Goal: Transaction & Acquisition: Purchase product/service

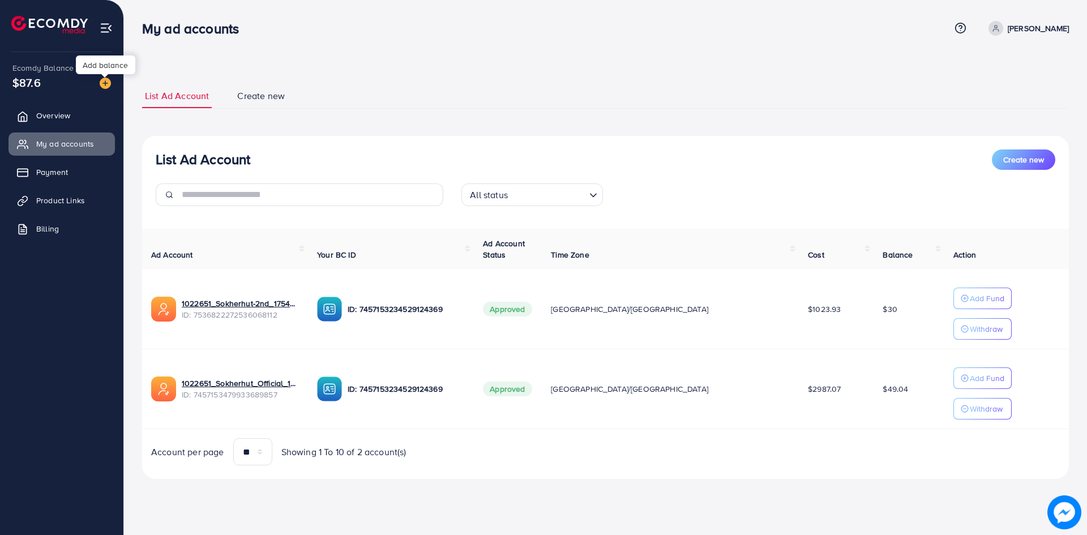
click at [105, 82] on img at bounding box center [105, 83] width 11 height 11
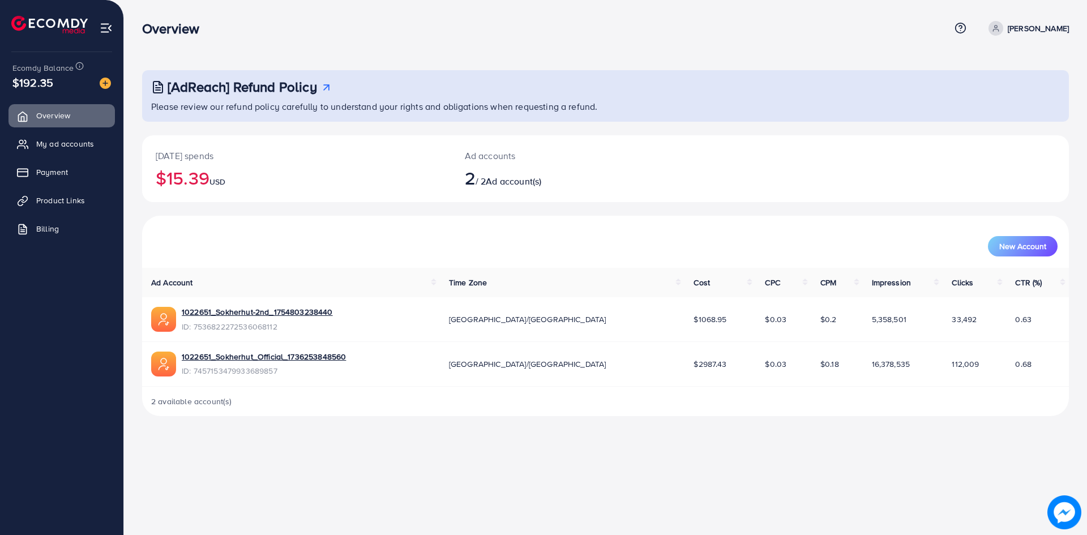
click at [545, 507] on div "Overview Help Center Contact Support Term and policy About Us [PERSON_NAME] Pro…" at bounding box center [543, 267] width 1087 height 535
click at [52, 173] on span "Payment" at bounding box center [55, 171] width 32 height 11
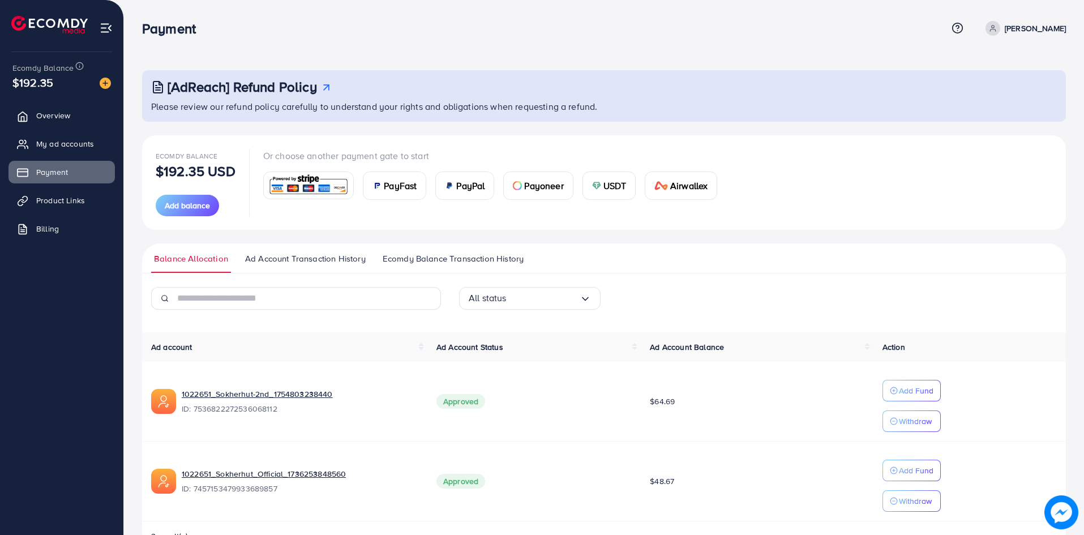
click at [611, 180] on span "USDT" at bounding box center [614, 186] width 23 height 14
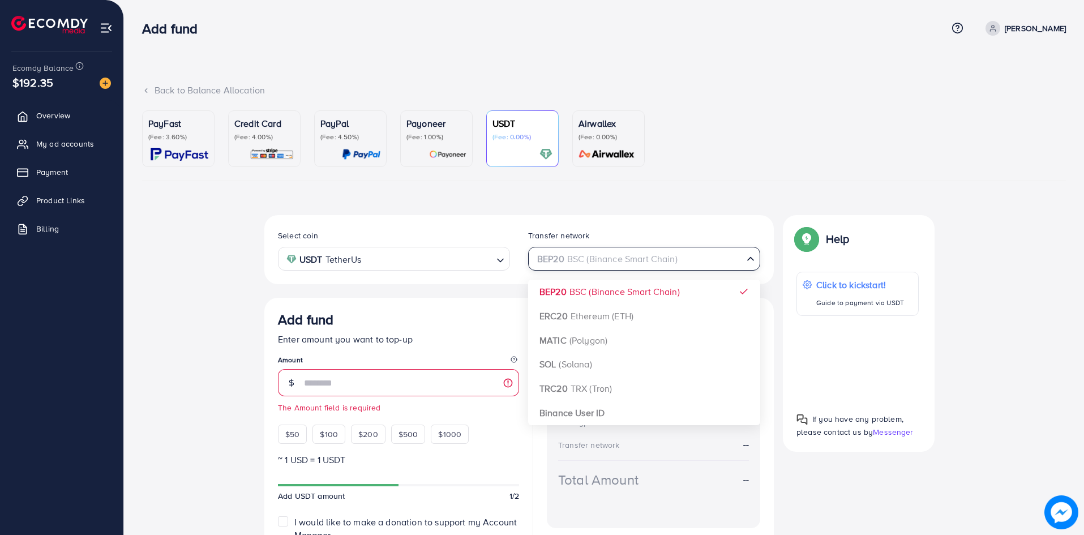
click at [578, 269] on div "BEP20 BSC (Binance Smart Chain) Loading..." at bounding box center [644, 258] width 232 height 23
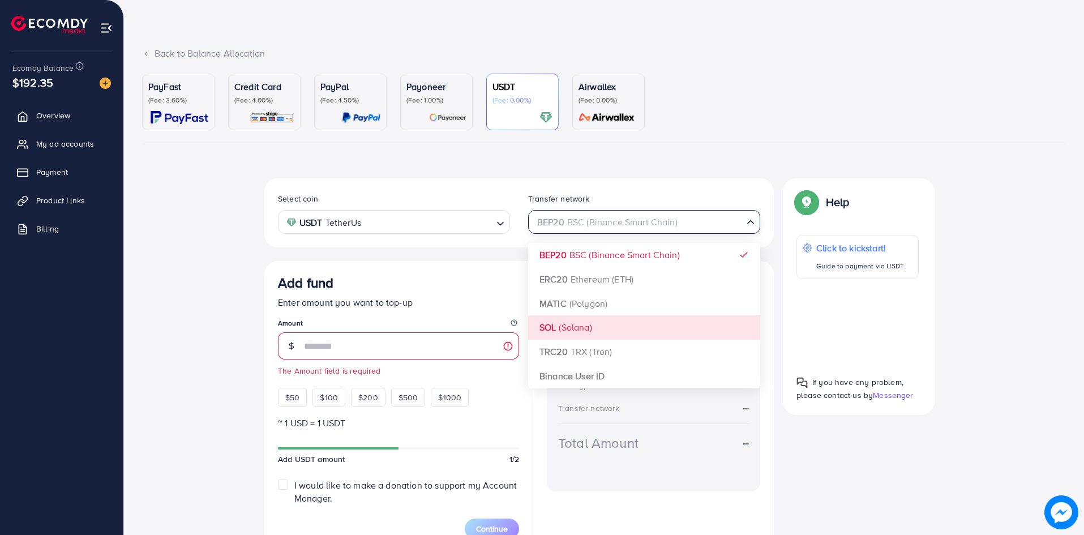
scroll to position [57, 0]
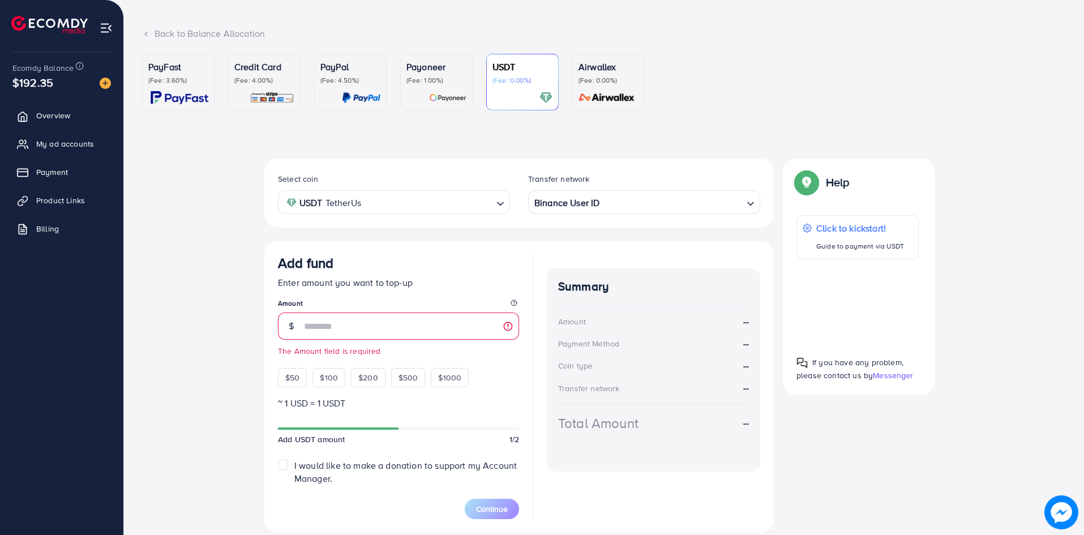
click at [574, 353] on div "Select coin USDT TetherUs Loading... Transfer network Binance User ID Loading..…" at bounding box center [518, 345] width 509 height 374
click at [360, 333] on input "number" at bounding box center [411, 325] width 215 height 27
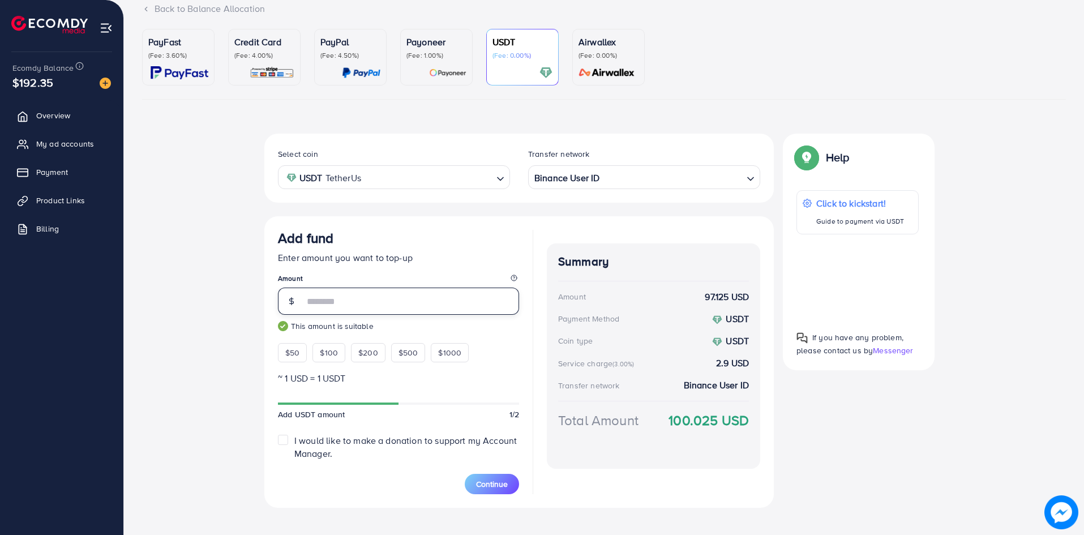
scroll to position [95, 0]
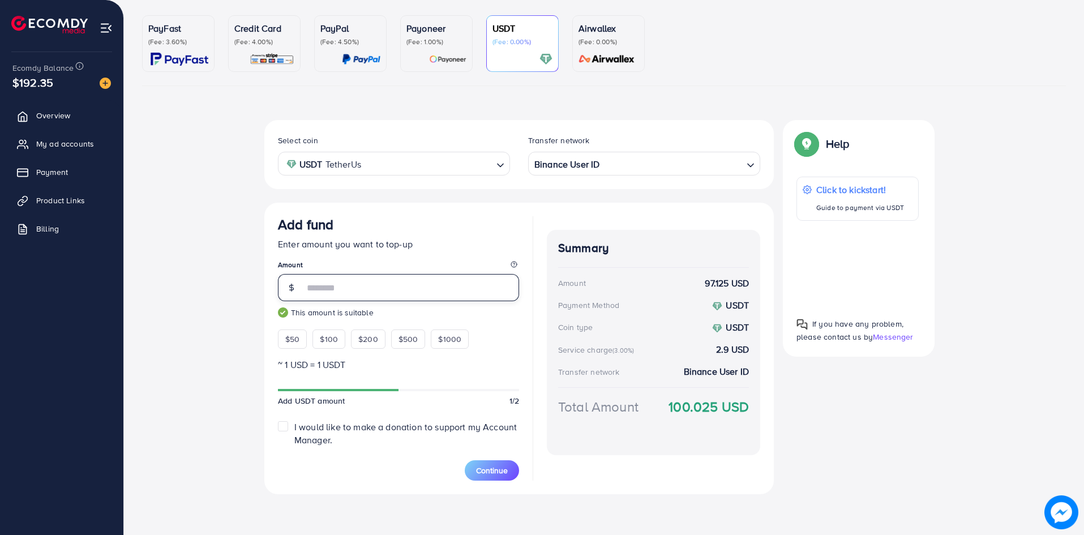
type input "**"
click at [488, 468] on span "Continue" at bounding box center [492, 470] width 32 height 11
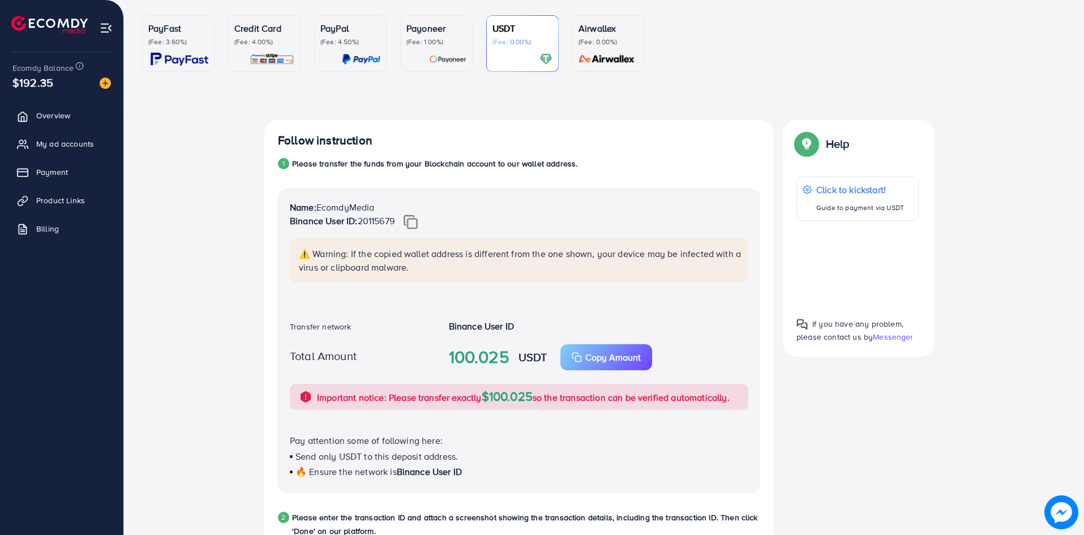
click at [838, 385] on div "Follow instruction 1 Please transfer the funds from your Blockchain account to …" at bounding box center [603, 459] width 679 height 679
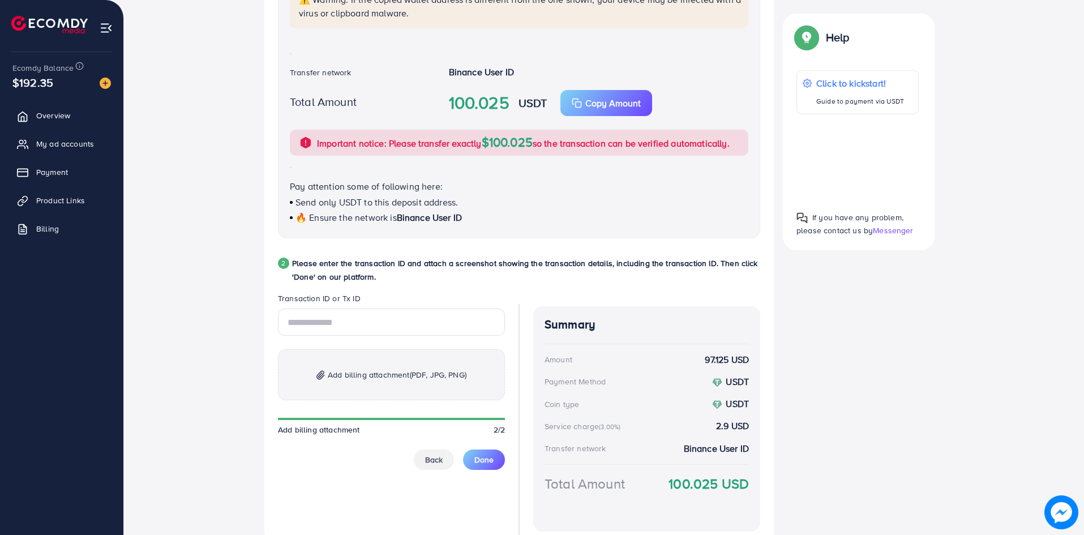
scroll to position [400, 0]
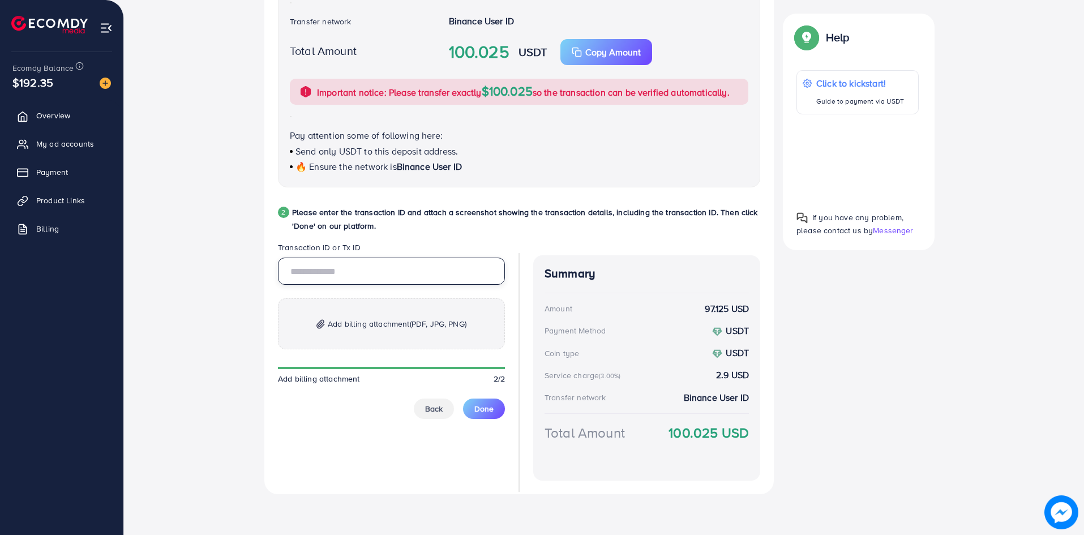
click at [355, 269] on input "text" at bounding box center [391, 271] width 227 height 27
paste input "**********"
type input "**********"
click at [366, 325] on span "Add billing attachment (PDF, JPG, PNG)" at bounding box center [397, 324] width 139 height 14
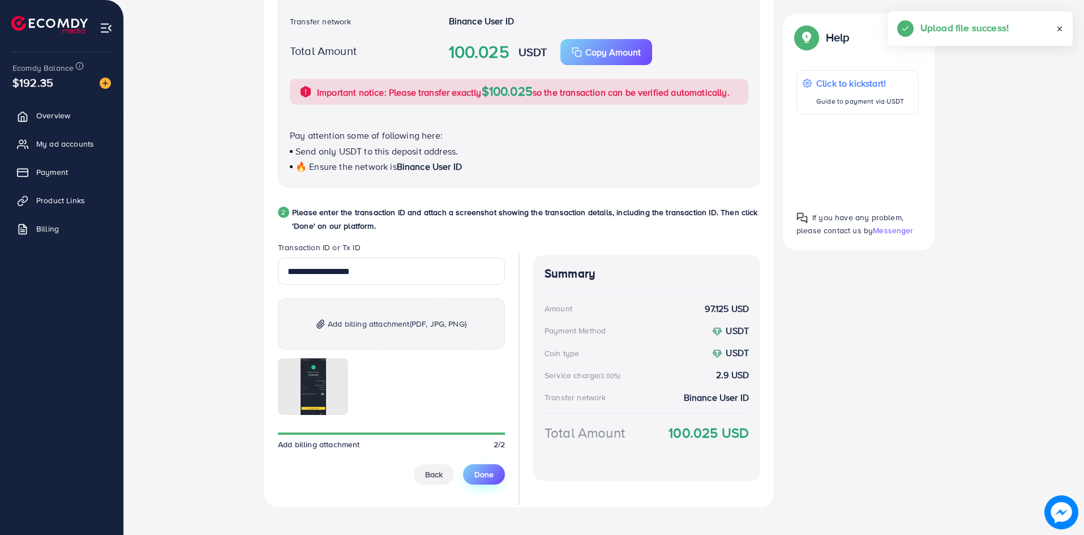
click at [477, 477] on span "Done" at bounding box center [483, 474] width 19 height 11
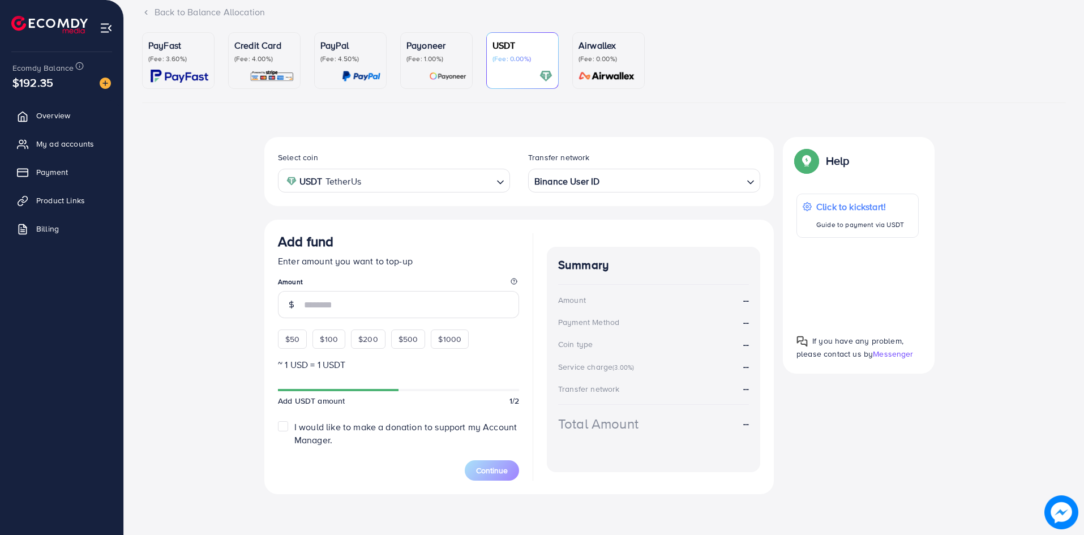
scroll to position [0, 0]
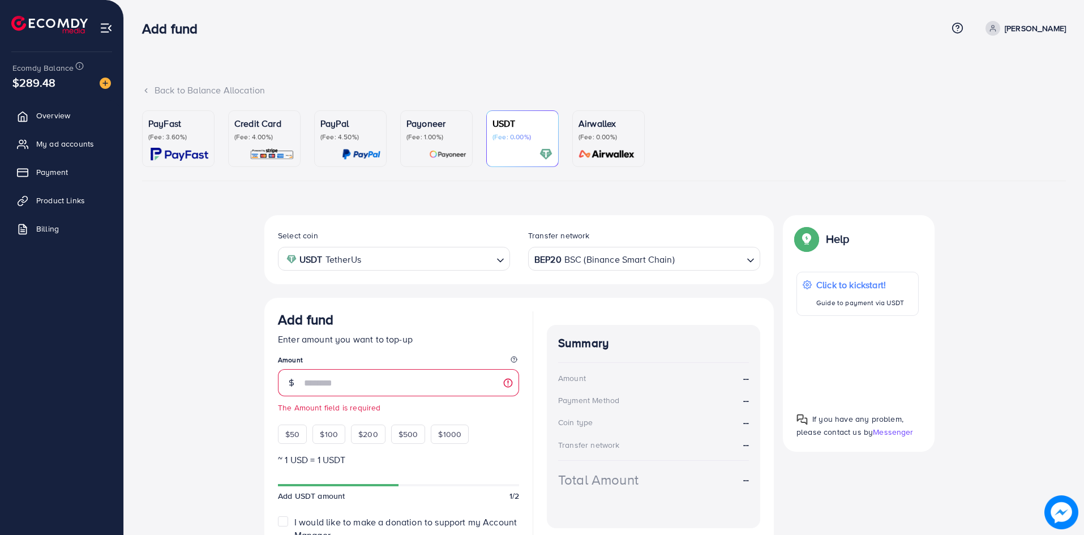
click at [1001, 314] on div "Select coin USDT TetherUs Loading... Transfer network BEP20 BSC (Binance Smart …" at bounding box center [604, 406] width 924 height 383
